Goal: Task Accomplishment & Management: Use online tool/utility

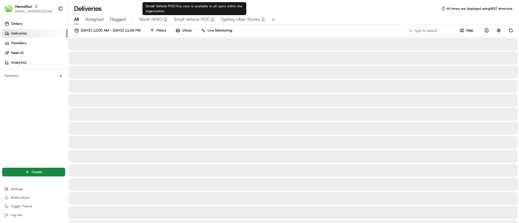
click at [186, 18] on span "Small Vehicle POC" at bounding box center [192, 19] width 36 height 6
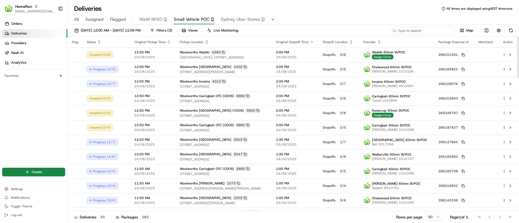
click at [417, 29] on input at bounding box center [422, 31] width 65 height 8
type input "dickson"
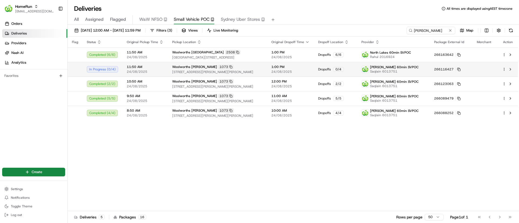
click at [505, 68] on html "HomeRun psteele@woolworths.com.au Toggle Sidebar Orders Deliveries Providers Na…" at bounding box center [259, 111] width 519 height 223
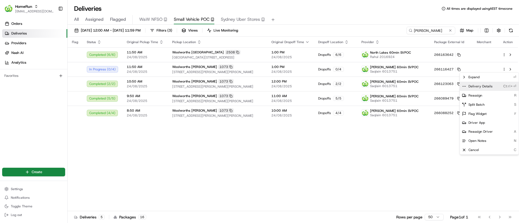
click at [464, 86] on icon at bounding box center [464, 86] width 4 height 4
click at [145, 198] on html "HomeRun psteele@woolworths.com.au Toggle Sidebar Orders Deliveries Providers Na…" at bounding box center [259, 111] width 519 height 223
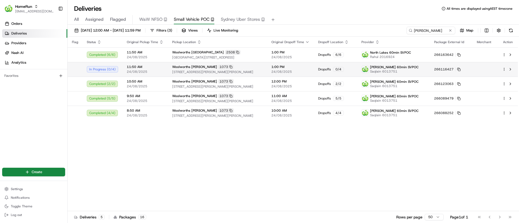
click at [506, 67] on div at bounding box center [507, 69] width 11 height 6
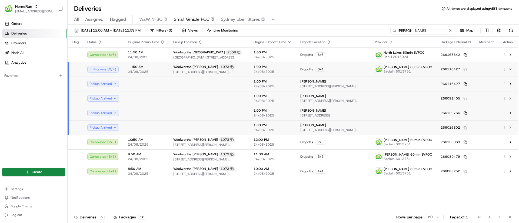
click at [437, 31] on input "dickson" at bounding box center [422, 31] width 65 height 8
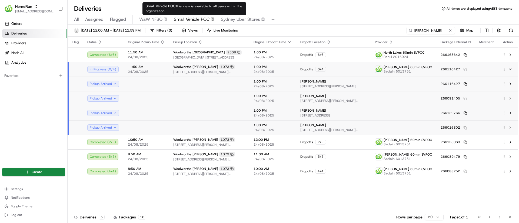
click at [184, 20] on span "Small Vehicle POC" at bounding box center [192, 19] width 36 height 6
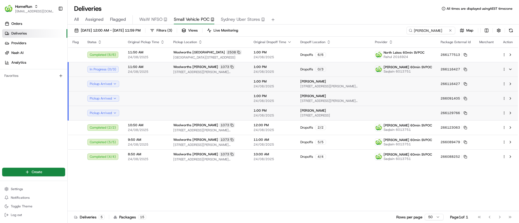
click at [505, 67] on div at bounding box center [507, 69] width 11 height 6
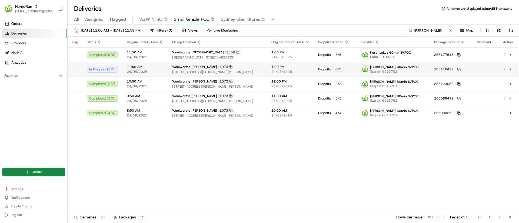
click at [503, 67] on div at bounding box center [507, 69] width 11 height 6
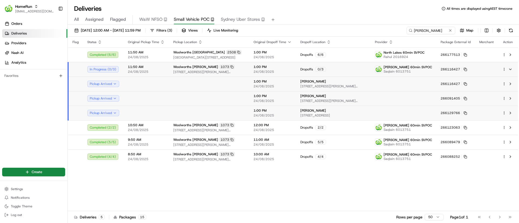
click at [504, 67] on div at bounding box center [507, 69] width 11 height 6
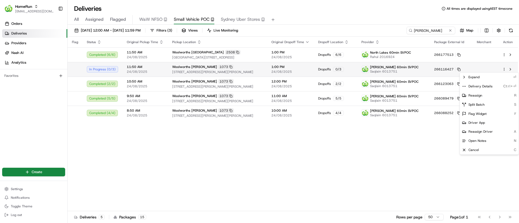
click at [506, 69] on html "HomeRun psteele@woolworths.com.au Toggle Sidebar Orders Deliveries Providers Na…" at bounding box center [259, 111] width 519 height 223
click at [465, 85] on icon at bounding box center [464, 86] width 4 height 4
click at [137, 162] on html "HomeRun psteele@woolworths.com.au Toggle Sidebar Orders Deliveries Providers Na…" at bounding box center [259, 111] width 519 height 223
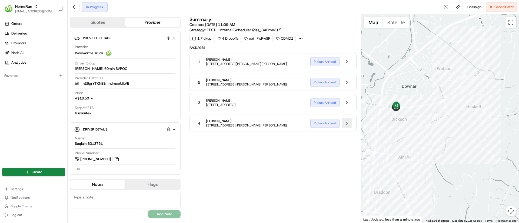
click at [348, 123] on button at bounding box center [347, 123] width 10 height 10
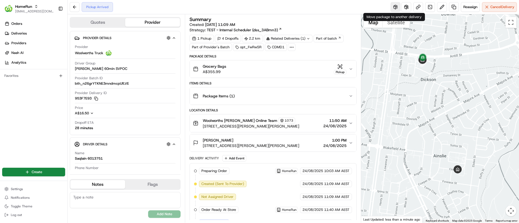
click at [395, 7] on button at bounding box center [395, 7] width 10 height 10
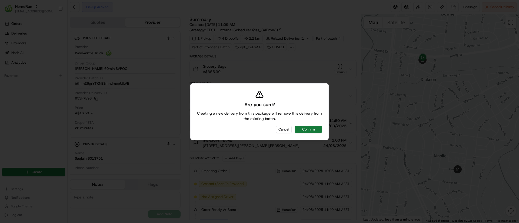
click at [314, 128] on button "Confirm" at bounding box center [308, 130] width 27 height 8
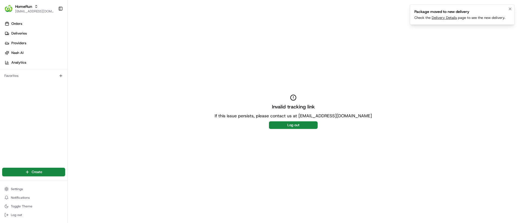
click at [445, 16] on link "Delivery Details" at bounding box center [444, 17] width 25 height 5
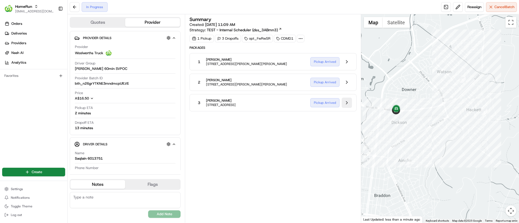
click at [348, 103] on button at bounding box center [347, 103] width 10 height 10
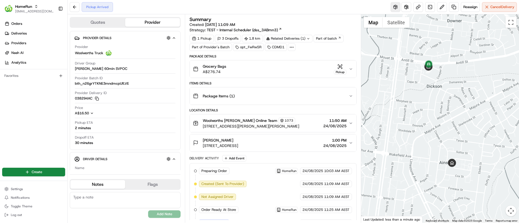
click at [394, 5] on button at bounding box center [395, 7] width 10 height 10
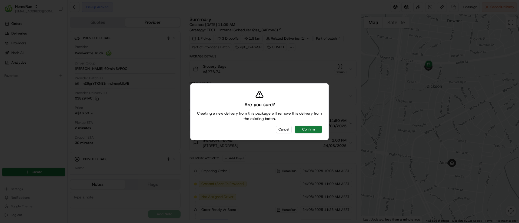
click at [313, 127] on button "Confirm" at bounding box center [308, 130] width 27 height 8
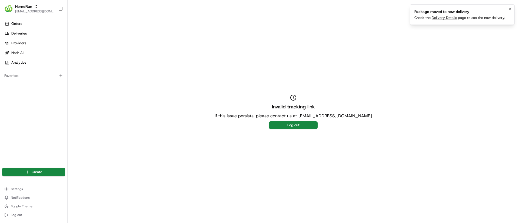
click at [441, 18] on link "Delivery Details" at bounding box center [444, 17] width 25 height 5
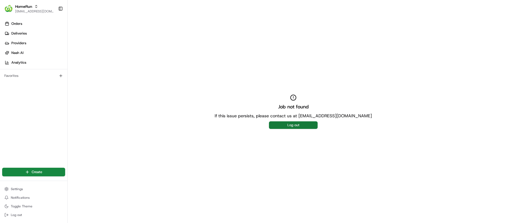
click at [296, 126] on button "Log out" at bounding box center [293, 126] width 49 height 8
